Goal: Task Accomplishment & Management: Use online tool/utility

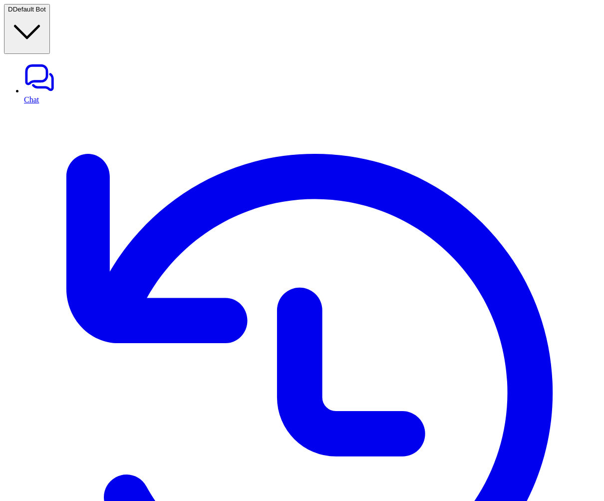
scroll to position [85, 0]
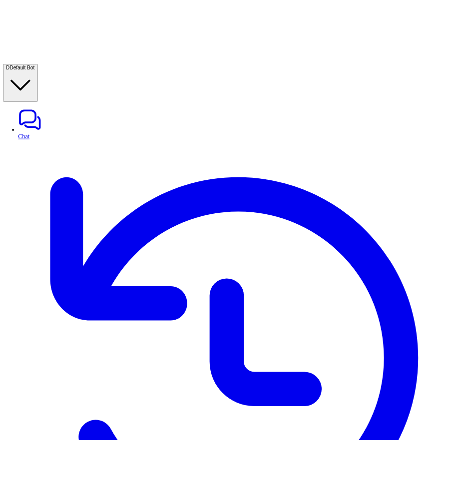
scroll to position [177, 0]
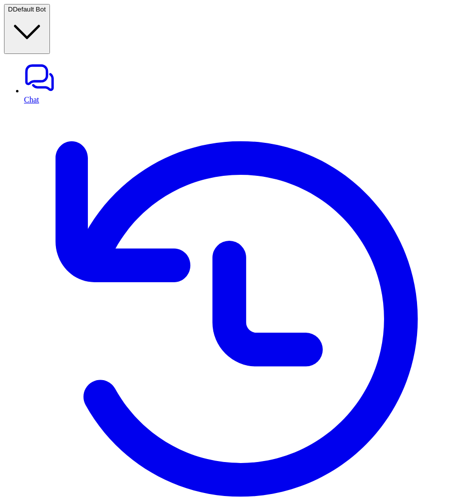
scroll to position [0, 0]
